Goal: Task Accomplishment & Management: Use online tool/utility

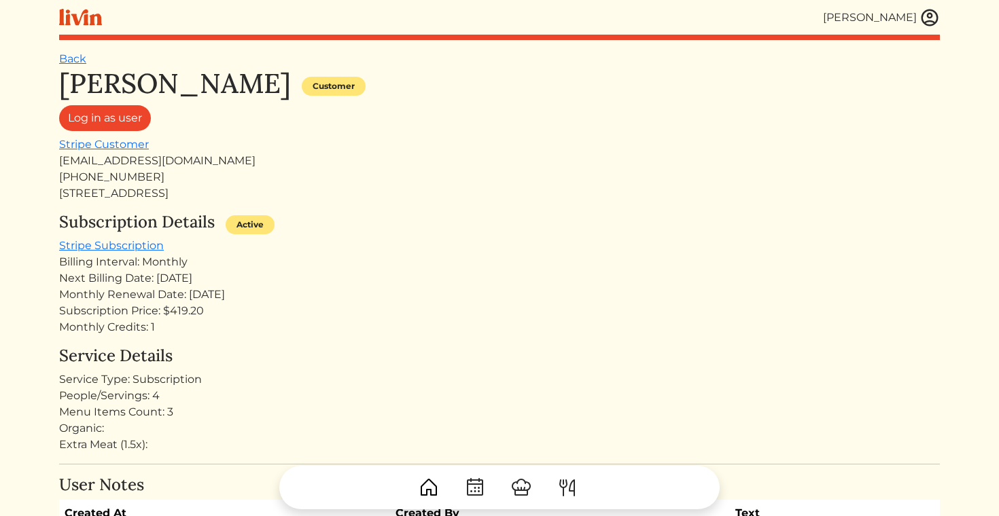
scroll to position [719, 0]
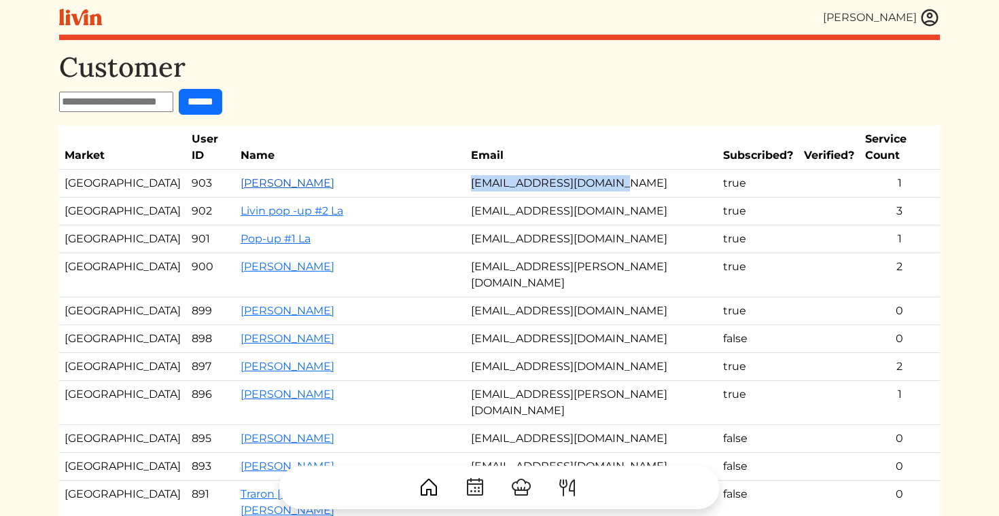
click at [241, 177] on link "[PERSON_NAME]" at bounding box center [288, 183] width 94 height 13
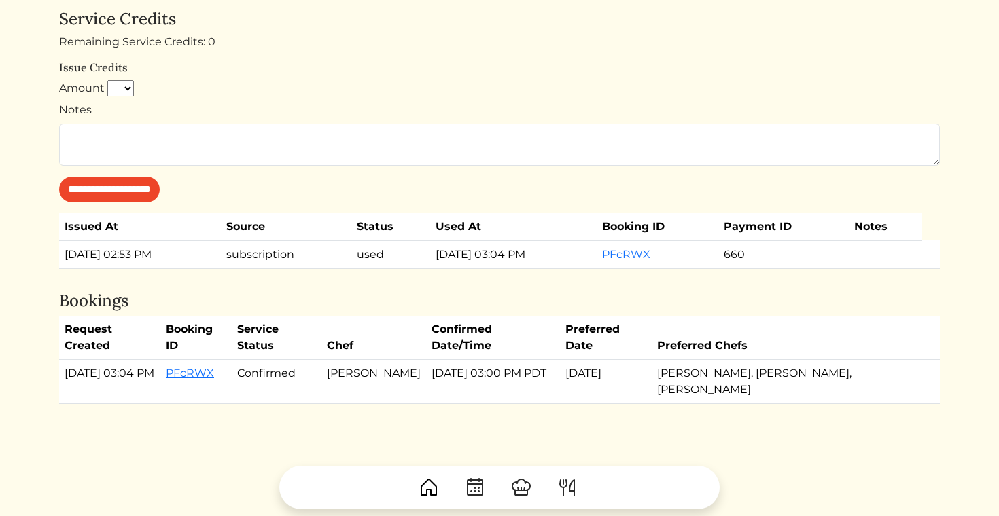
scroll to position [851, 0]
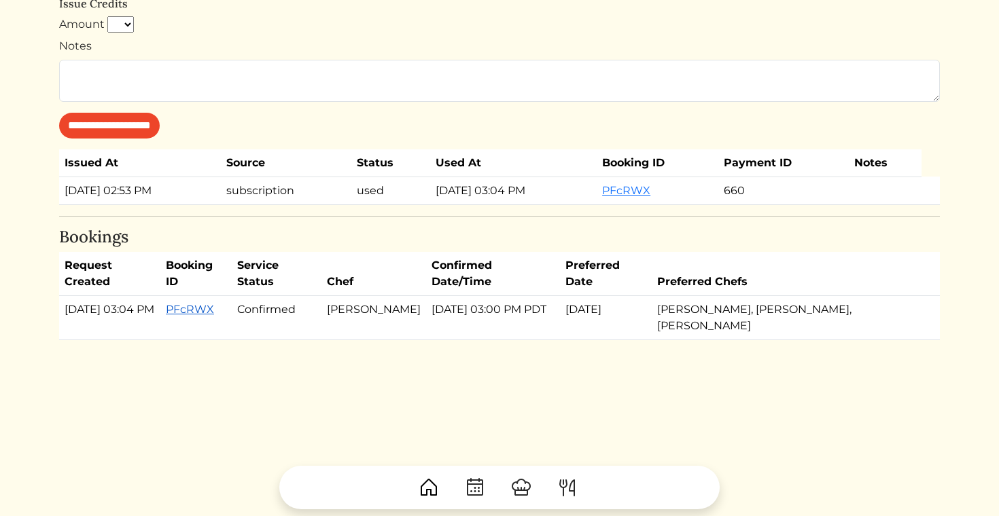
click at [209, 316] on link "PFcRWX" at bounding box center [190, 309] width 48 height 13
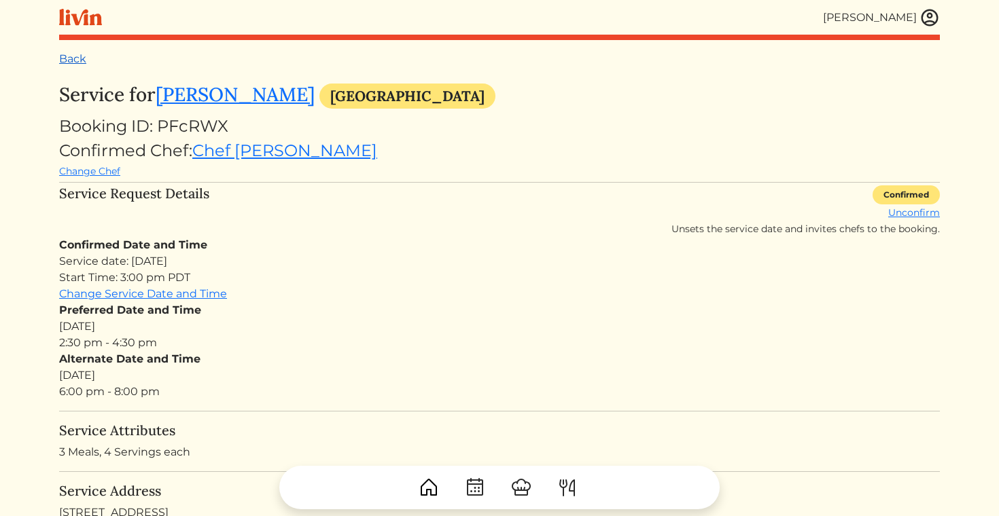
click at [67, 63] on link "Back" at bounding box center [72, 58] width 27 height 13
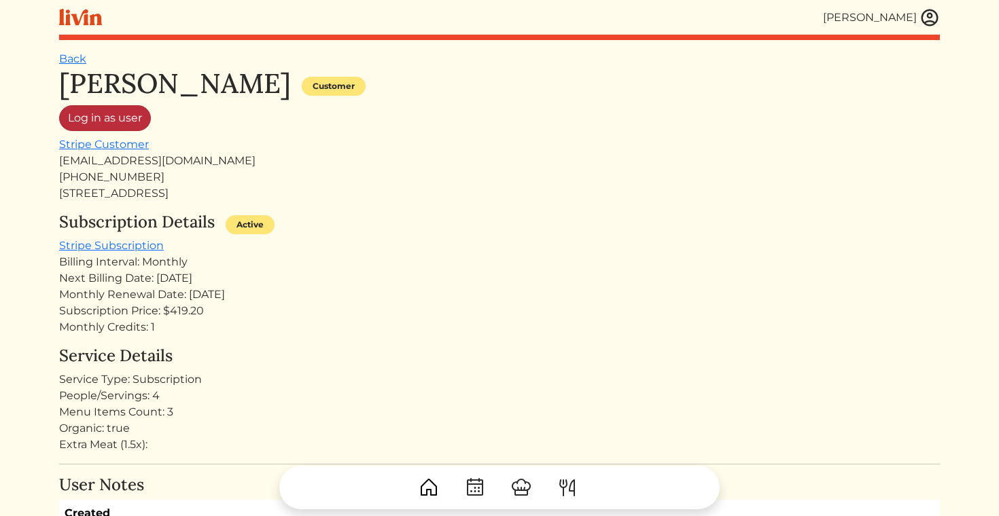
click at [103, 123] on link "Log in as user" at bounding box center [105, 118] width 92 height 26
